Goal: Task Accomplishment & Management: Manage account settings

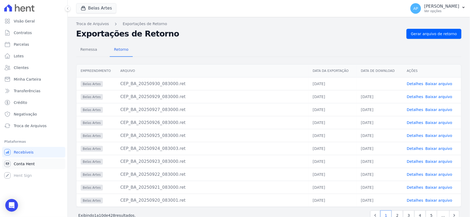
click at [20, 166] on span "Conta Hent" at bounding box center [24, 163] width 21 height 5
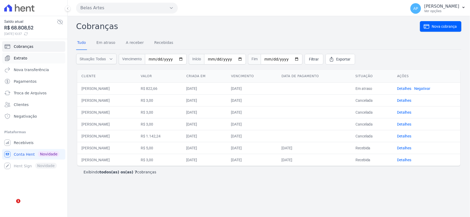
click at [26, 56] on link "Extrato" at bounding box center [33, 58] width 63 height 11
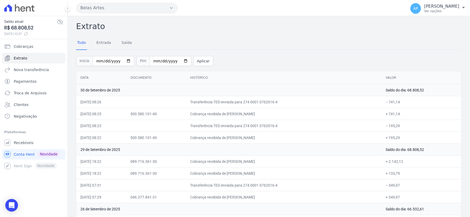
scroll to position [2683, 0]
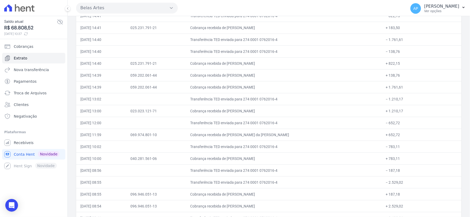
drag, startPoint x: 242, startPoint y: 116, endPoint x: 395, endPoint y: 115, distance: 153.0
click at [395, 115] on tr "[DATE] 13:00 023.023.121-71 Cobrança recebida de [PERSON_NAME] + 1.210,17" at bounding box center [269, 111] width 386 height 12
drag, startPoint x: 80, startPoint y: 115, endPoint x: 404, endPoint y: 116, distance: 324.1
click at [404, 116] on tr "[DATE] 13:00 023.023.121-71 Cobrança recebida de [PERSON_NAME] + 1.210,17" at bounding box center [269, 111] width 386 height 12
copy tr "[DATE] 13:00 023.023.121-71 Cobrança recebida de [PERSON_NAME] + 1.210,17"
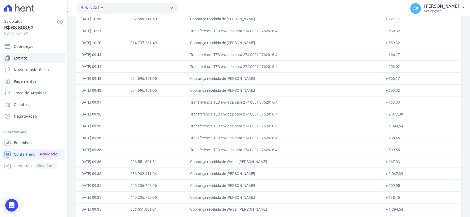
scroll to position [0, 0]
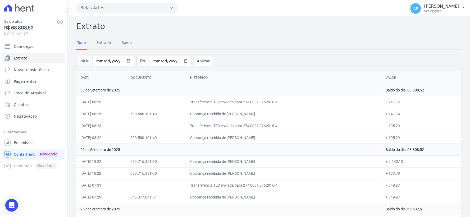
drag, startPoint x: 212, startPoint y: 108, endPoint x: 263, endPoint y: 113, distance: 51.1
click at [263, 113] on td "Cobrança recebida de [PERSON_NAME]" at bounding box center [284, 114] width 196 height 12
drag, startPoint x: 227, startPoint y: 138, endPoint x: 282, endPoint y: 142, distance: 54.9
click at [281, 142] on td "Cobrança recebida de [PERSON_NAME]" at bounding box center [284, 138] width 196 height 12
click at [288, 141] on td "Cobrança recebida de [PERSON_NAME]" at bounding box center [284, 138] width 196 height 12
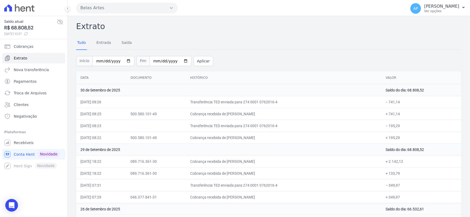
drag, startPoint x: 242, startPoint y: 138, endPoint x: 276, endPoint y: 140, distance: 34.4
click at [276, 140] on td "Cobrança recebida de [PERSON_NAME]" at bounding box center [284, 138] width 196 height 12
copy td "[PERSON_NAME]"
click at [27, 143] on span "Recebíveis" at bounding box center [24, 142] width 20 height 5
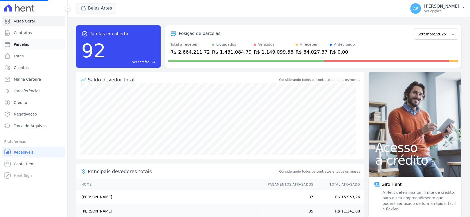
click at [22, 43] on span "Parcelas" at bounding box center [21, 44] width 15 height 5
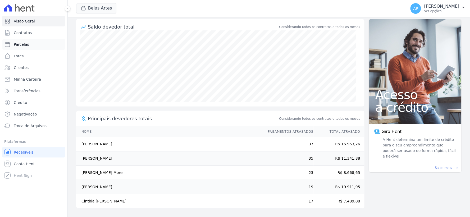
drag, startPoint x: 19, startPoint y: 44, endPoint x: 32, endPoint y: 45, distance: 13.3
click at [19, 45] on span "Parcelas" at bounding box center [21, 44] width 15 height 5
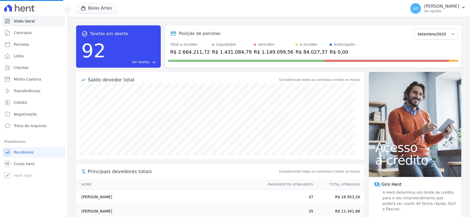
select select
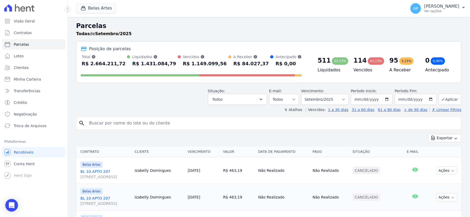
click at [154, 123] on input "search" at bounding box center [273, 123] width 374 height 11
paste input "[PERSON_NAME]"
type input "[PERSON_NAME]"
select select
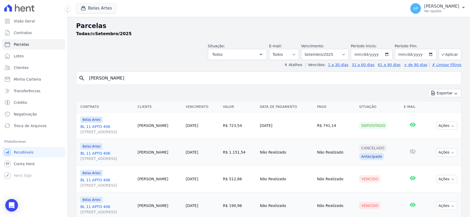
scroll to position [19, 0]
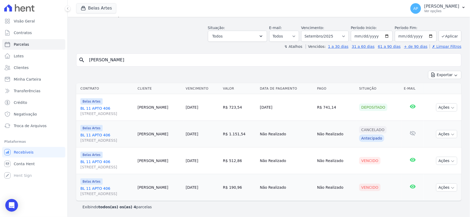
click at [96, 187] on link "[STREET_ADDRESS]" at bounding box center [106, 191] width 53 height 11
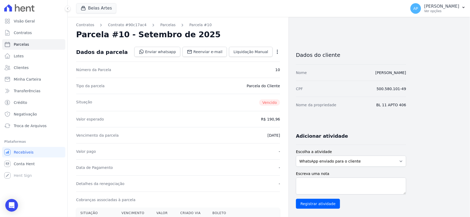
click at [276, 52] on icon "button" at bounding box center [277, 51] width 5 height 5
click at [261, 69] on link "Cancelar Cobrança" at bounding box center [255, 69] width 47 height 10
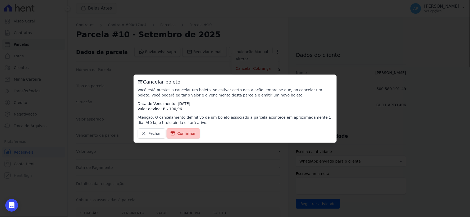
click at [183, 134] on span "Confirmar" at bounding box center [187, 133] width 19 height 5
